Goal: Information Seeking & Learning: Learn about a topic

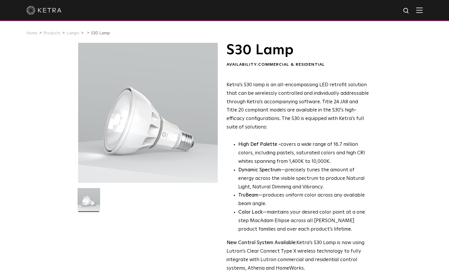
click at [289, 126] on p "Ketra’s S30 lamp is an all-encompassing LED retrofit solution that can be wirel…" at bounding box center [298, 106] width 143 height 51
click at [422, 11] on img at bounding box center [420, 10] width 6 height 6
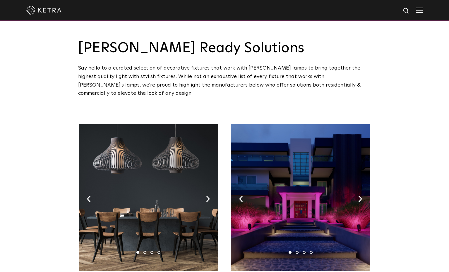
click at [301, 73] on div "Say hello to a curated selection of decorative fixtures that work with Ketra la…" at bounding box center [224, 81] width 293 height 34
